Goal: Information Seeking & Learning: Learn about a topic

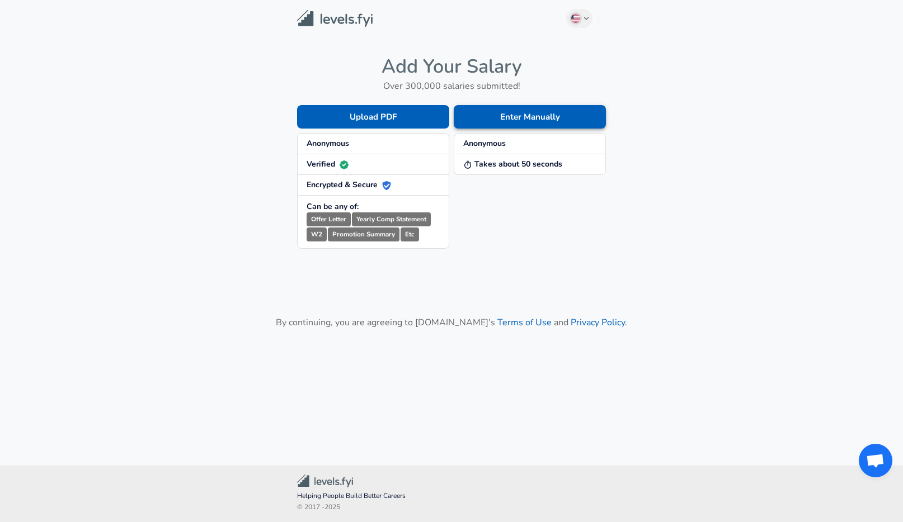
click at [554, 120] on button "Enter Manually" at bounding box center [530, 116] width 152 height 23
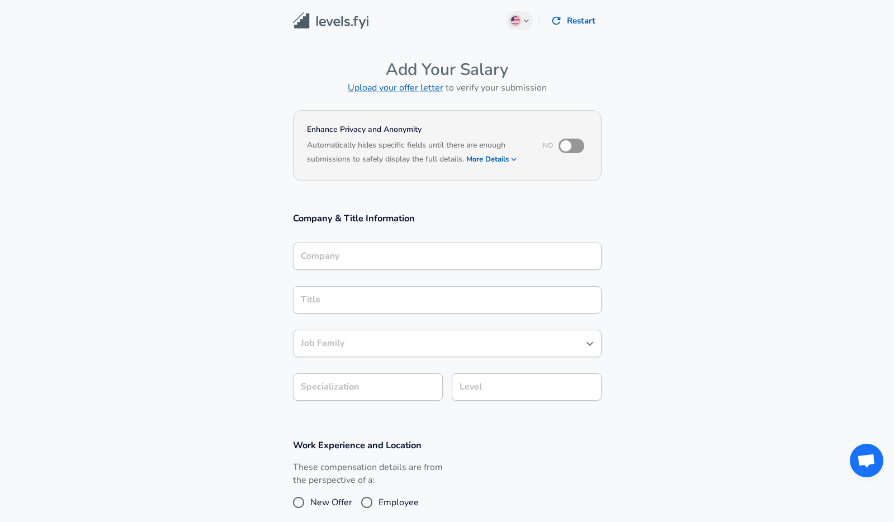
click at [569, 148] on input "checkbox" at bounding box center [566, 145] width 64 height 21
checkbox input "true"
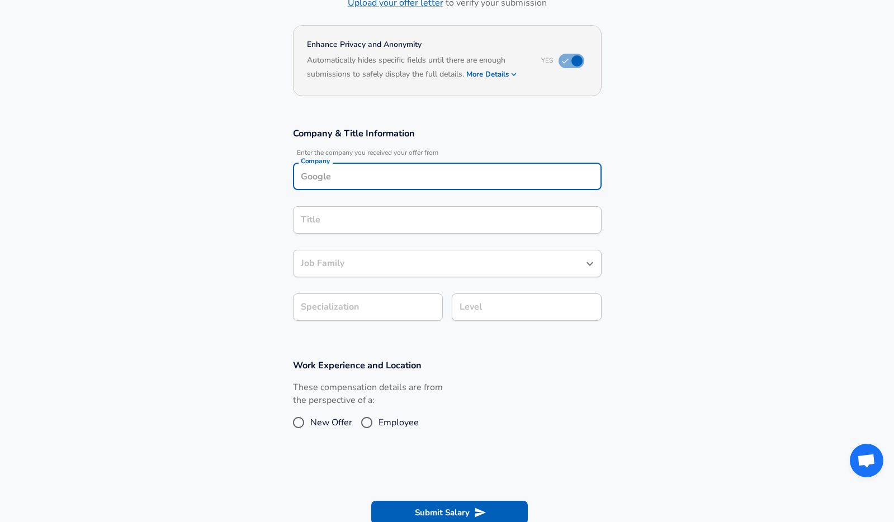
scroll to position [96, 0]
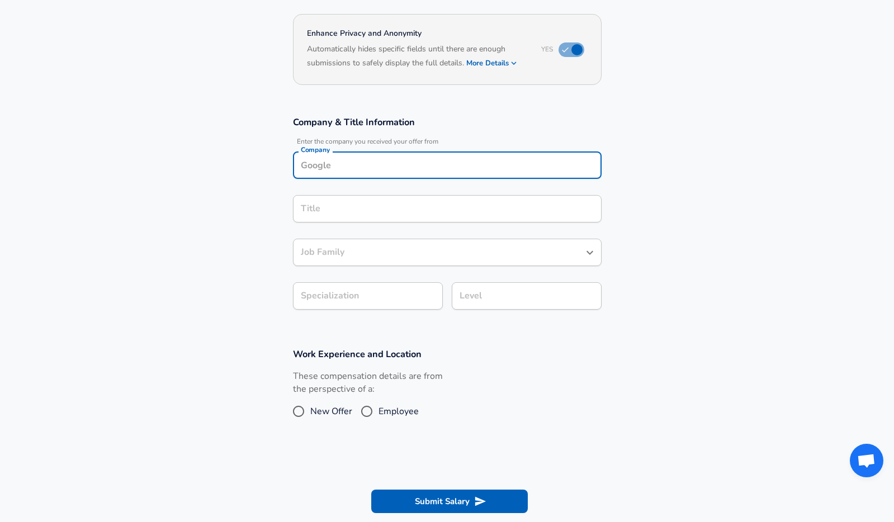
click at [422, 176] on div "Company" at bounding box center [447, 165] width 309 height 27
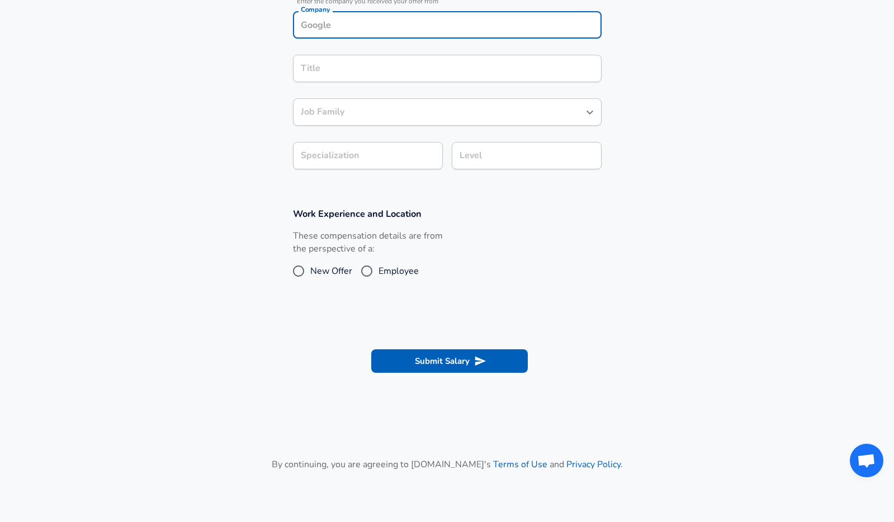
scroll to position [0, 0]
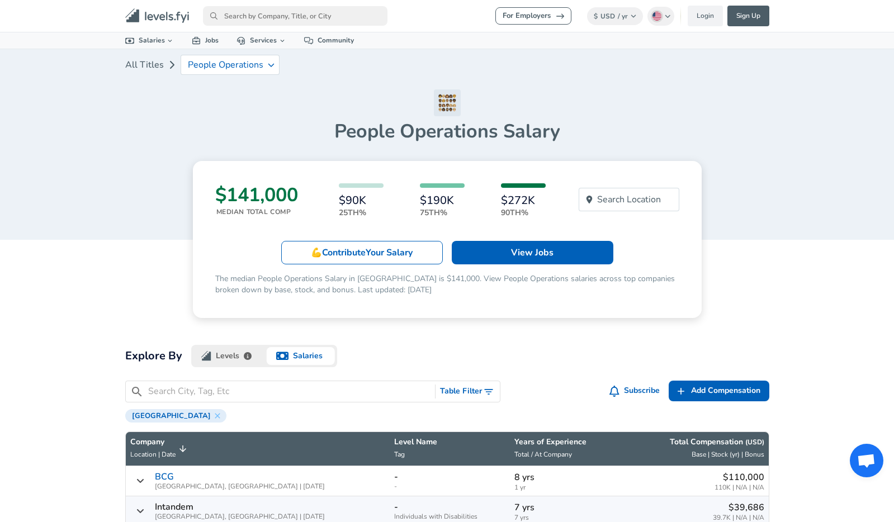
click at [262, 21] on input "primary" at bounding box center [295, 16] width 185 height 20
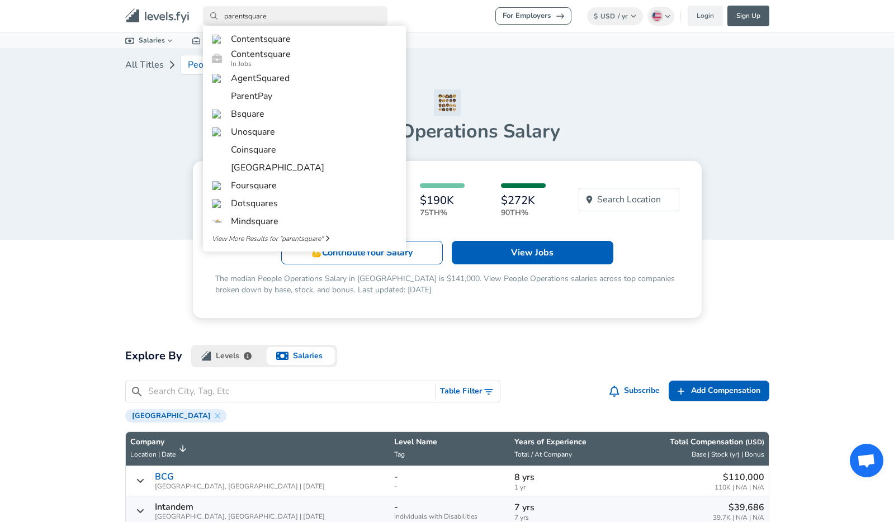
type input "parentsquare"
click at [515, 76] on div "All Titles People Operations" at bounding box center [447, 69] width 644 height 40
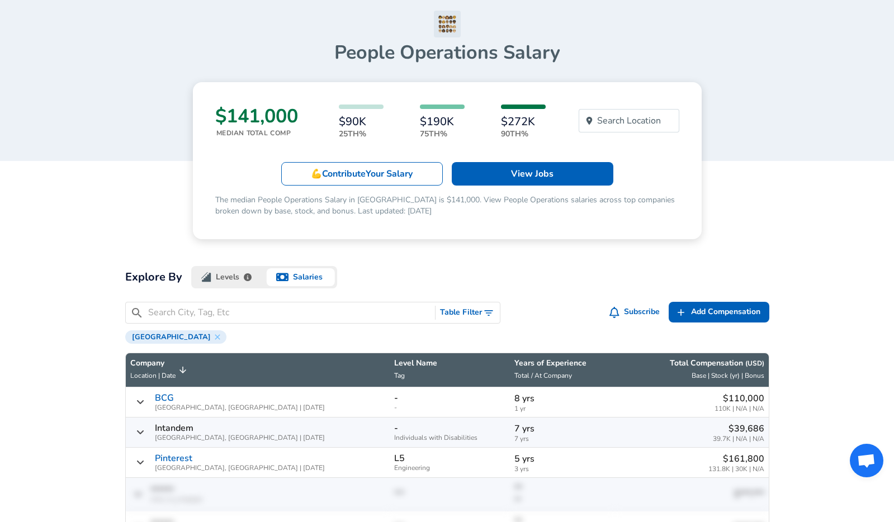
scroll to position [83, 0]
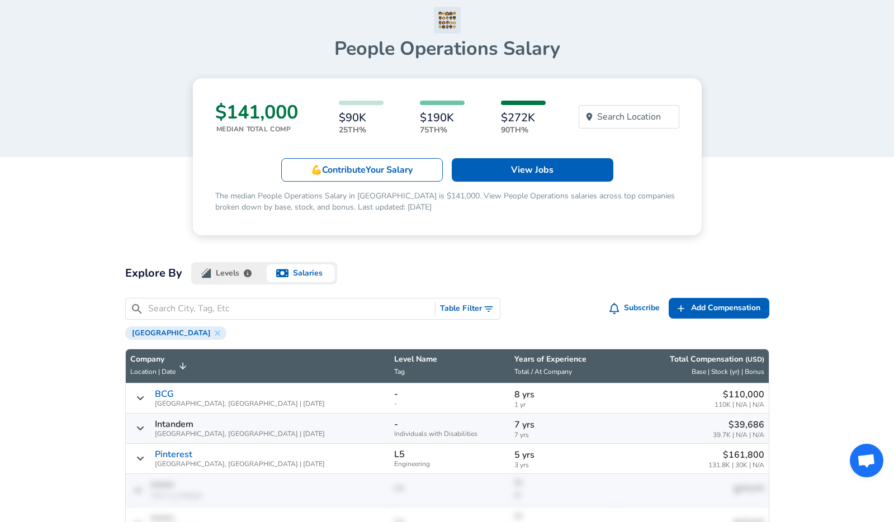
click at [226, 276] on button "Levels" at bounding box center [227, 273] width 73 height 22
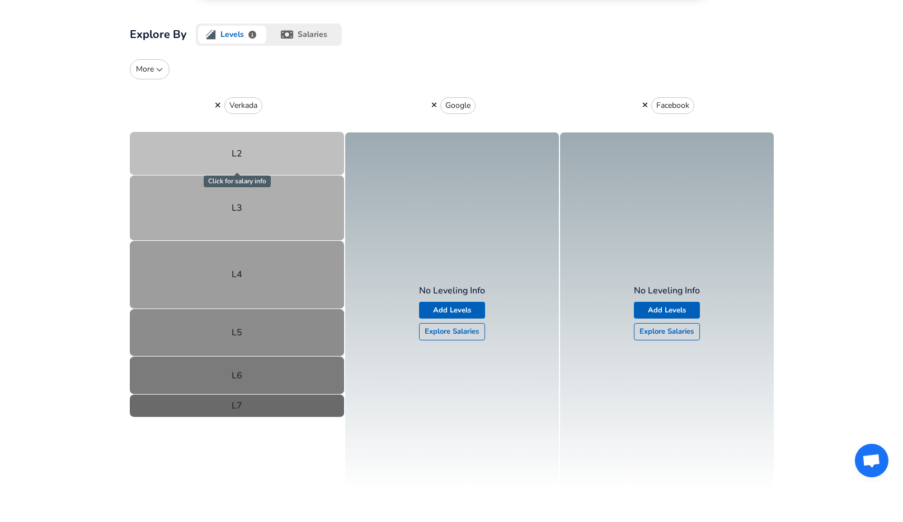
scroll to position [324, 0]
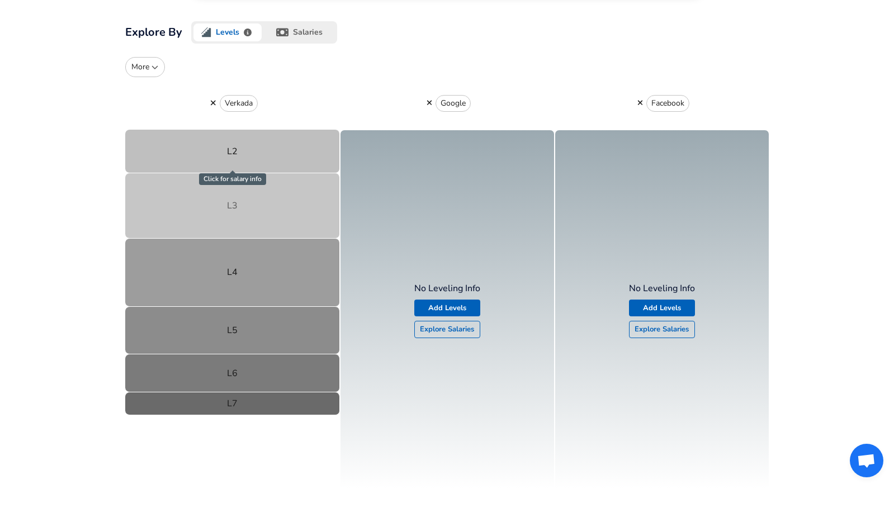
click at [231, 216] on button "L3" at bounding box center [232, 205] width 215 height 65
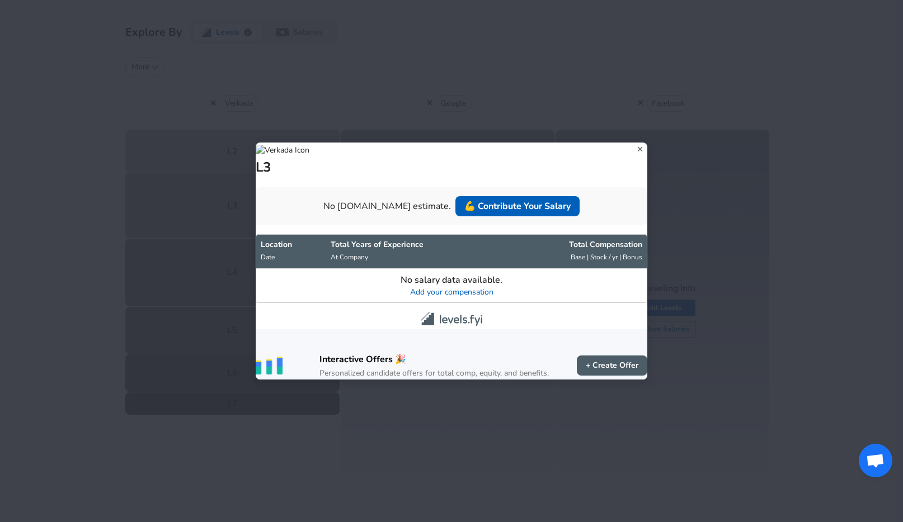
click at [633, 141] on icon at bounding box center [640, 149] width 15 height 17
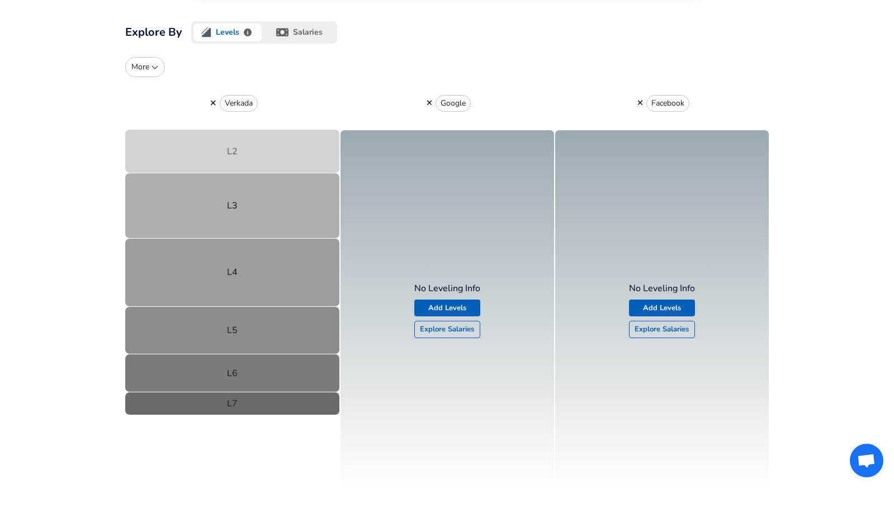
click at [225, 148] on button "L2" at bounding box center [232, 152] width 215 height 44
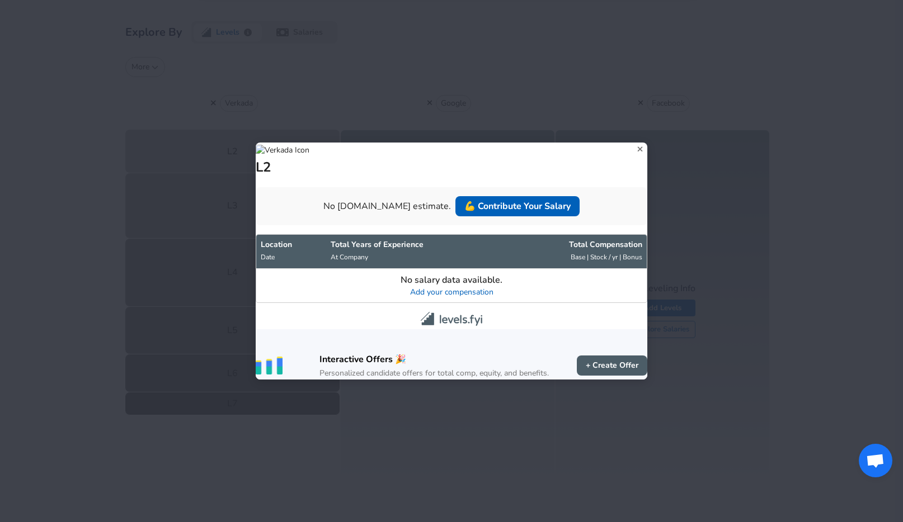
click at [633, 141] on icon at bounding box center [640, 149] width 15 height 17
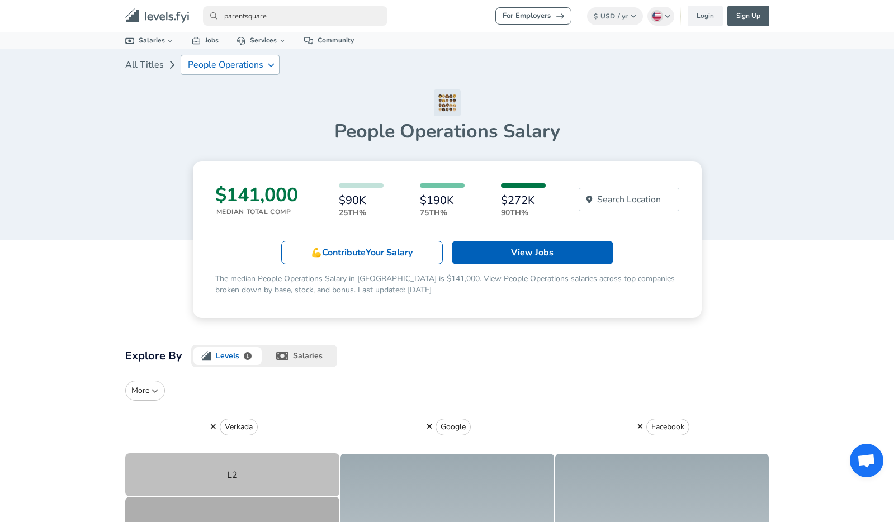
click at [268, 68] on icon at bounding box center [271, 65] width 7 height 8
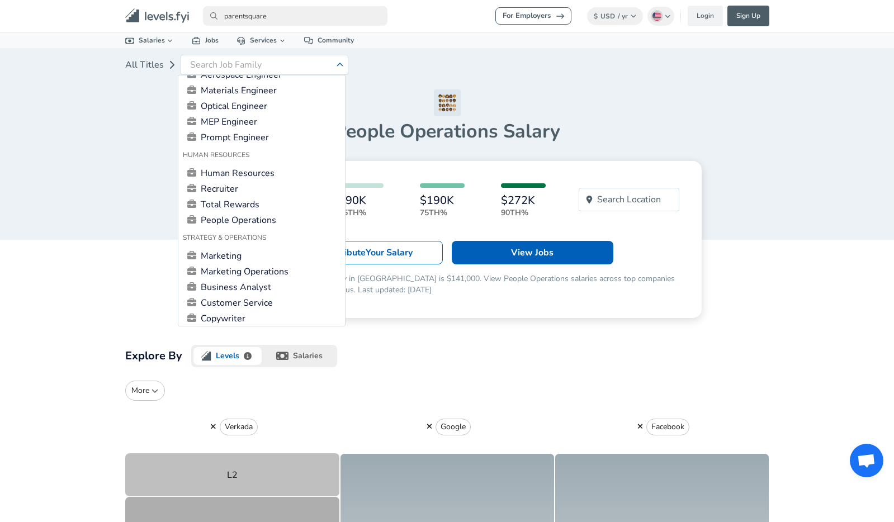
scroll to position [660, 0]
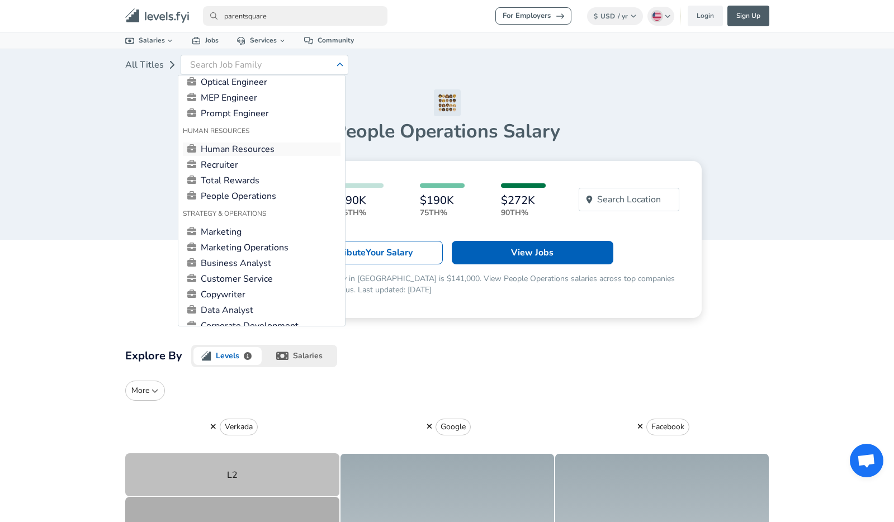
click at [260, 145] on link "Human Resources" at bounding box center [262, 149] width 158 height 13
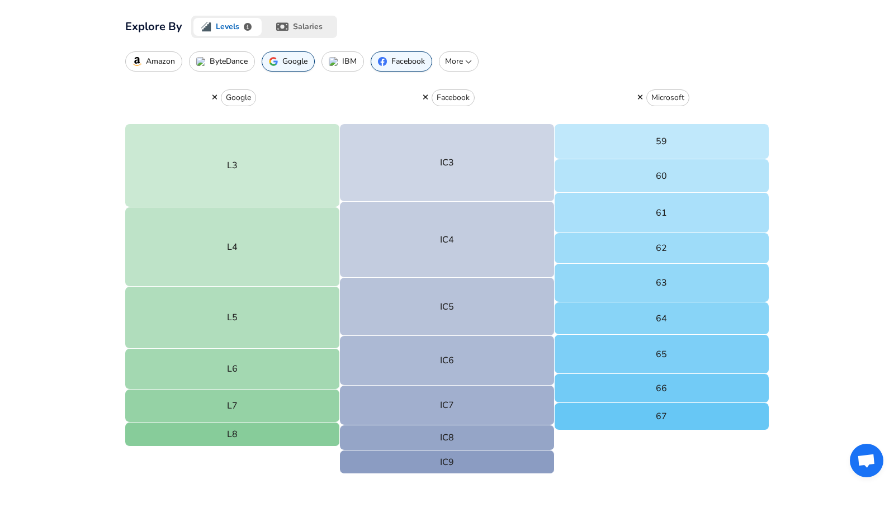
scroll to position [361, 0]
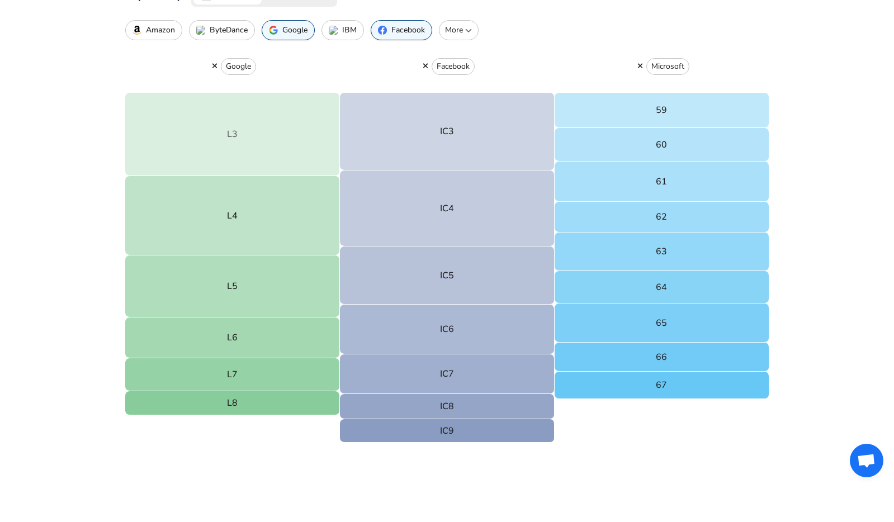
click at [253, 133] on button "L3" at bounding box center [232, 134] width 215 height 83
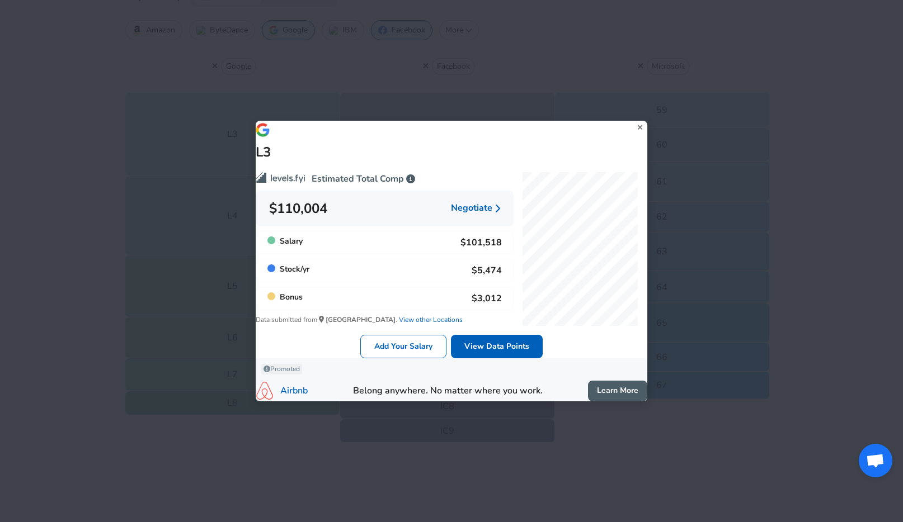
click at [633, 119] on icon at bounding box center [640, 127] width 15 height 17
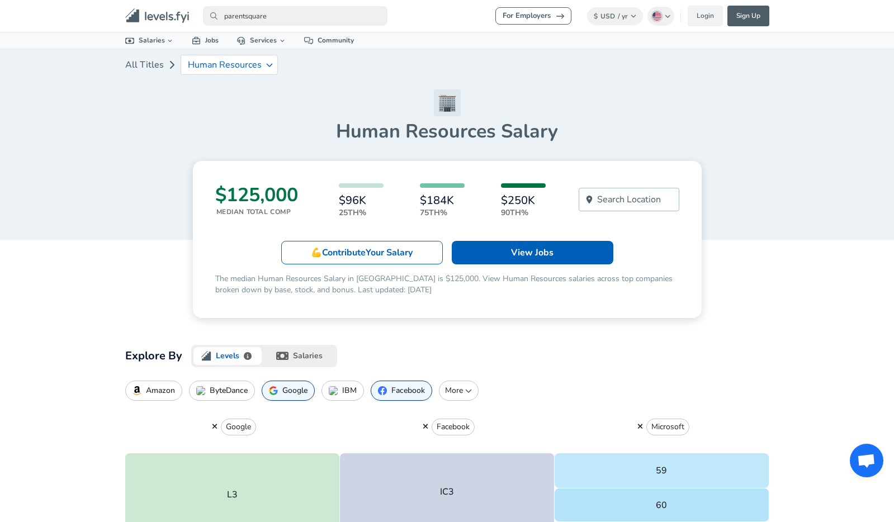
click at [622, 197] on p "Search Location" at bounding box center [629, 199] width 64 height 13
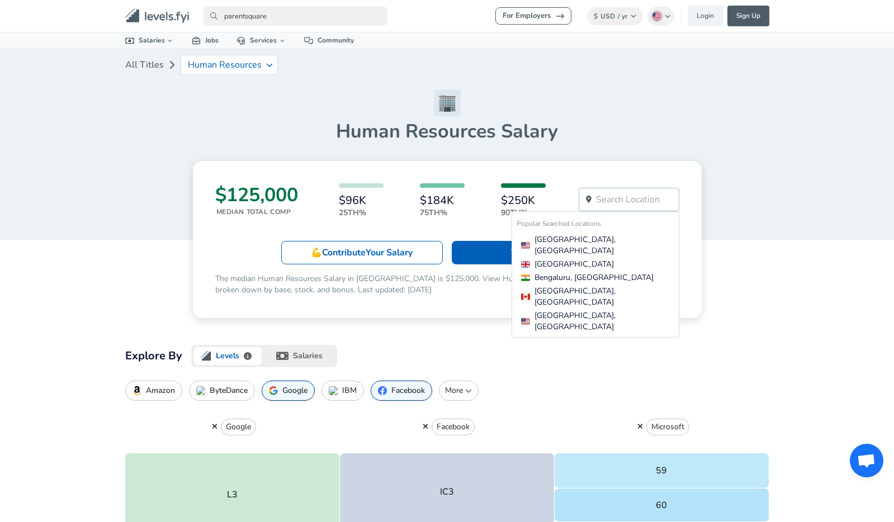
click at [605, 142] on h1 "Human Resources Salary" at bounding box center [447, 131] width 644 height 23
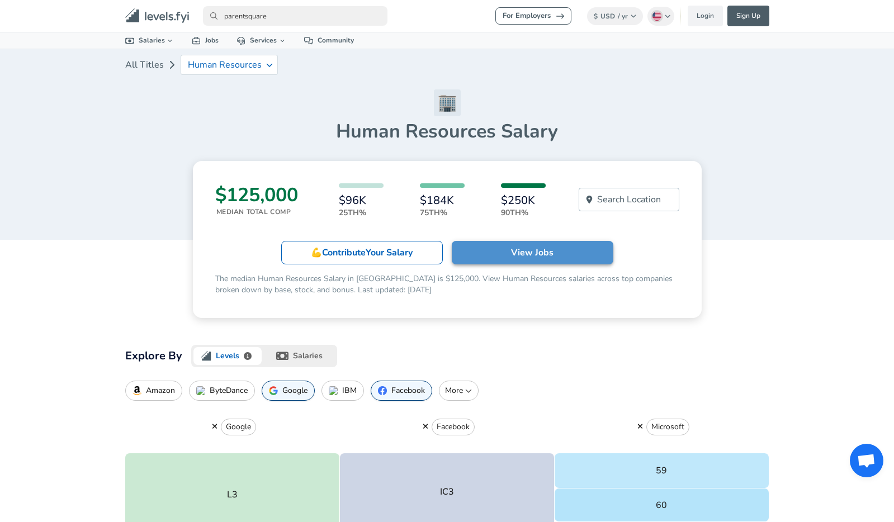
click at [515, 253] on p "View Jobs" at bounding box center [532, 252] width 43 height 13
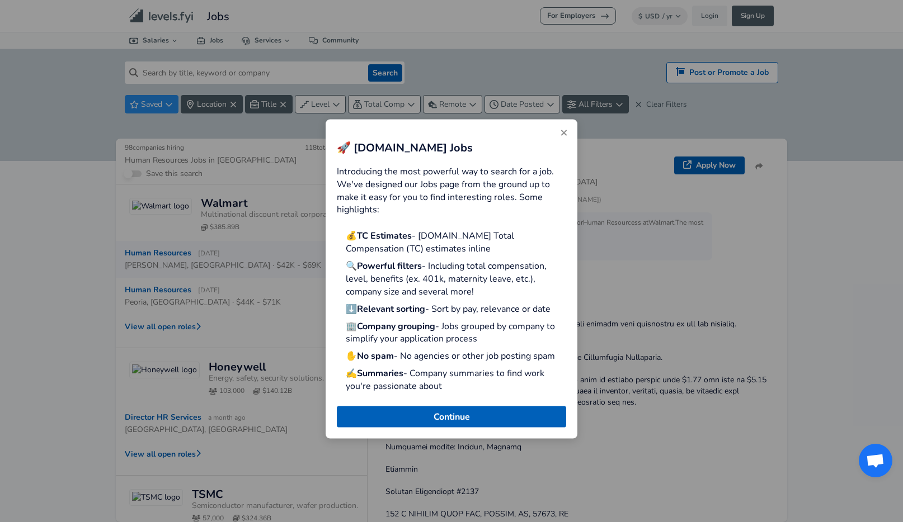
click at [565, 134] on icon "Close" at bounding box center [564, 133] width 6 height 6
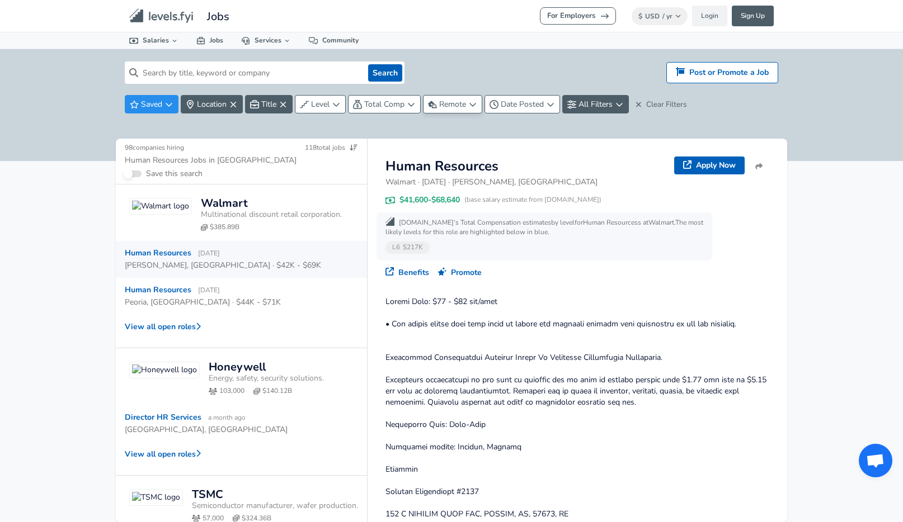
click at [446, 100] on span "Remote" at bounding box center [452, 104] width 27 height 11
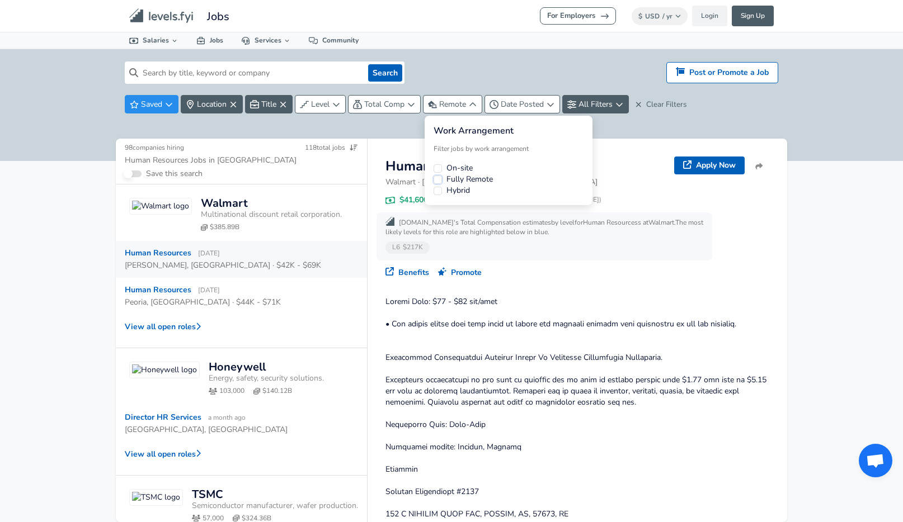
click at [437, 180] on button "Fully Remote" at bounding box center [437, 180] width 8 height 8
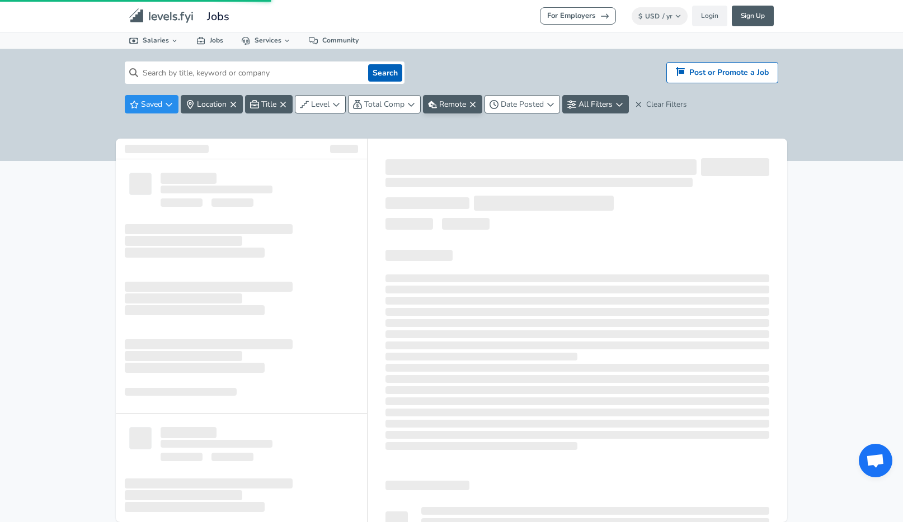
click at [817, 130] on html "For Employers $ USD / yr Change Login Sign Up All Data By Location By Company B…" at bounding box center [451, 261] width 903 height 522
